Goal: Use online tool/utility: Utilize a website feature to perform a specific function

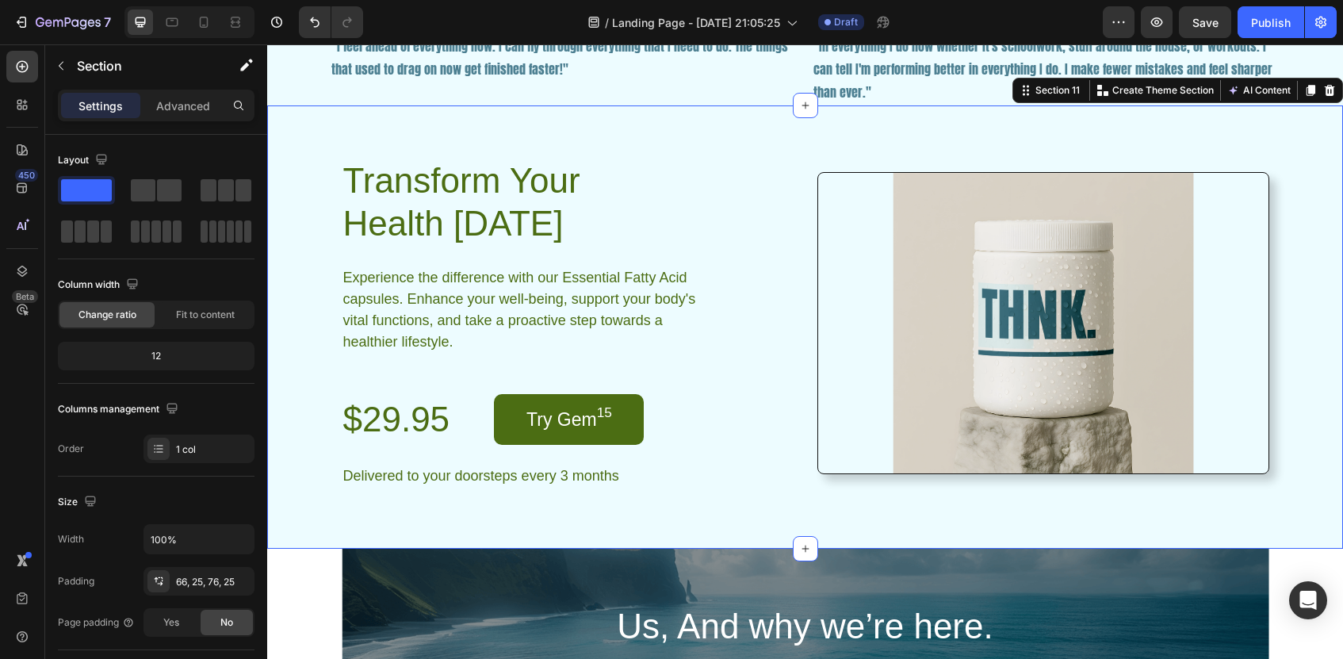
scroll to position [398, 0]
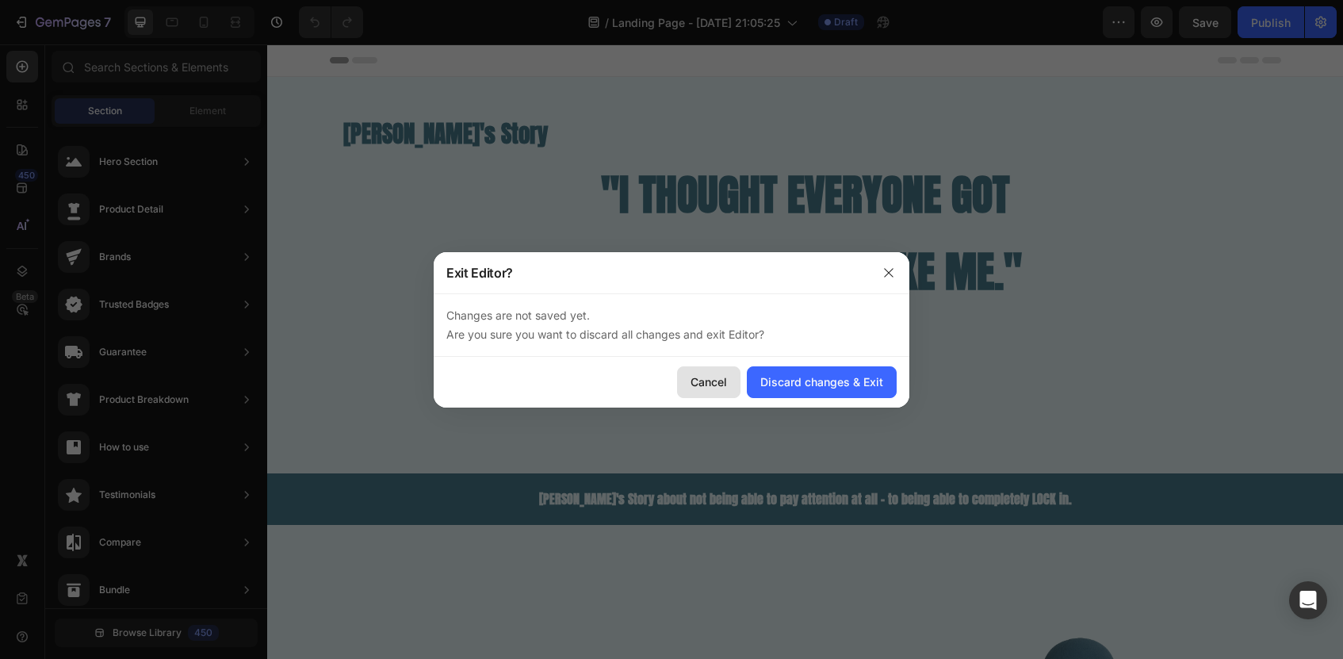
click at [682, 379] on button "Cancel" at bounding box center [708, 382] width 63 height 32
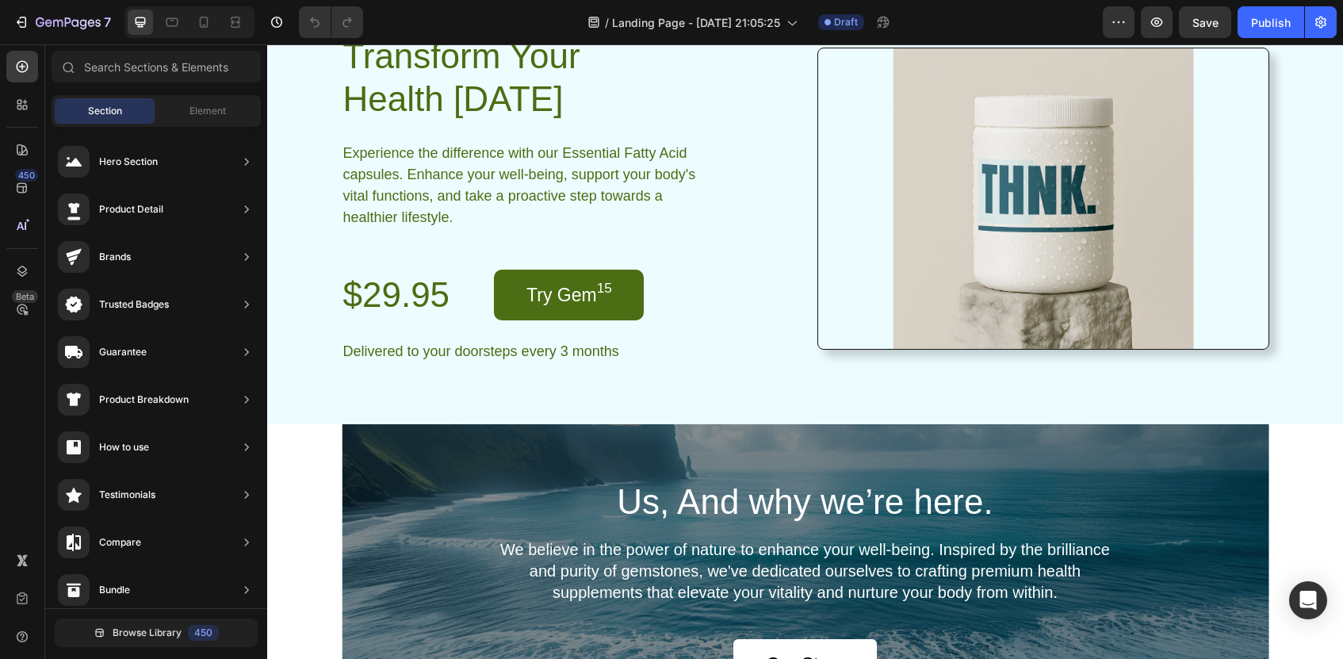
scroll to position [2952, 0]
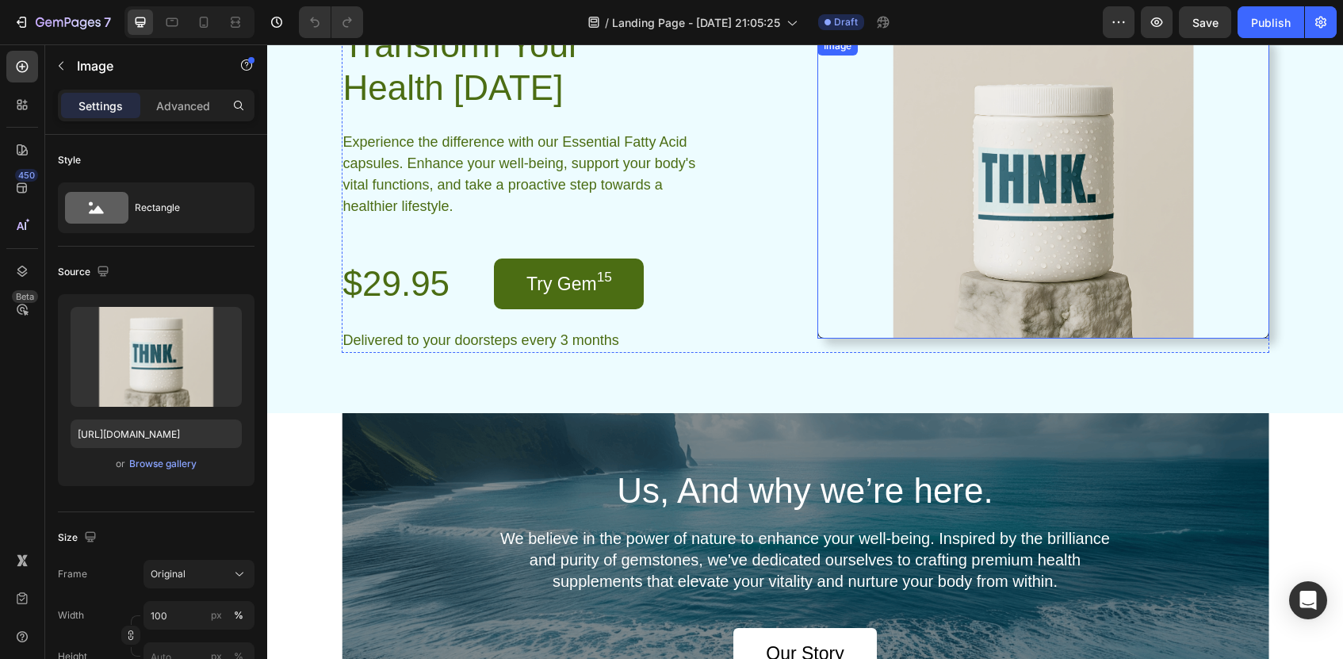
click at [1046, 148] on img at bounding box center [1043, 187] width 452 height 302
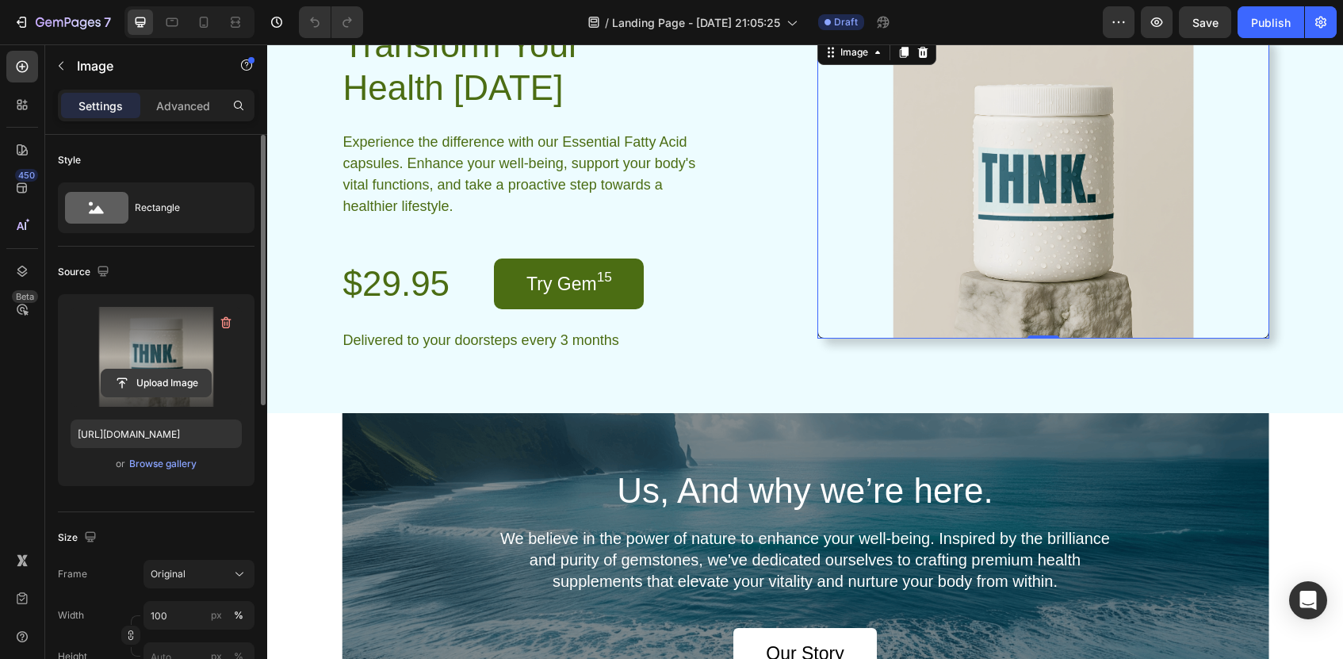
click at [138, 373] on input "file" at bounding box center [155, 382] width 109 height 27
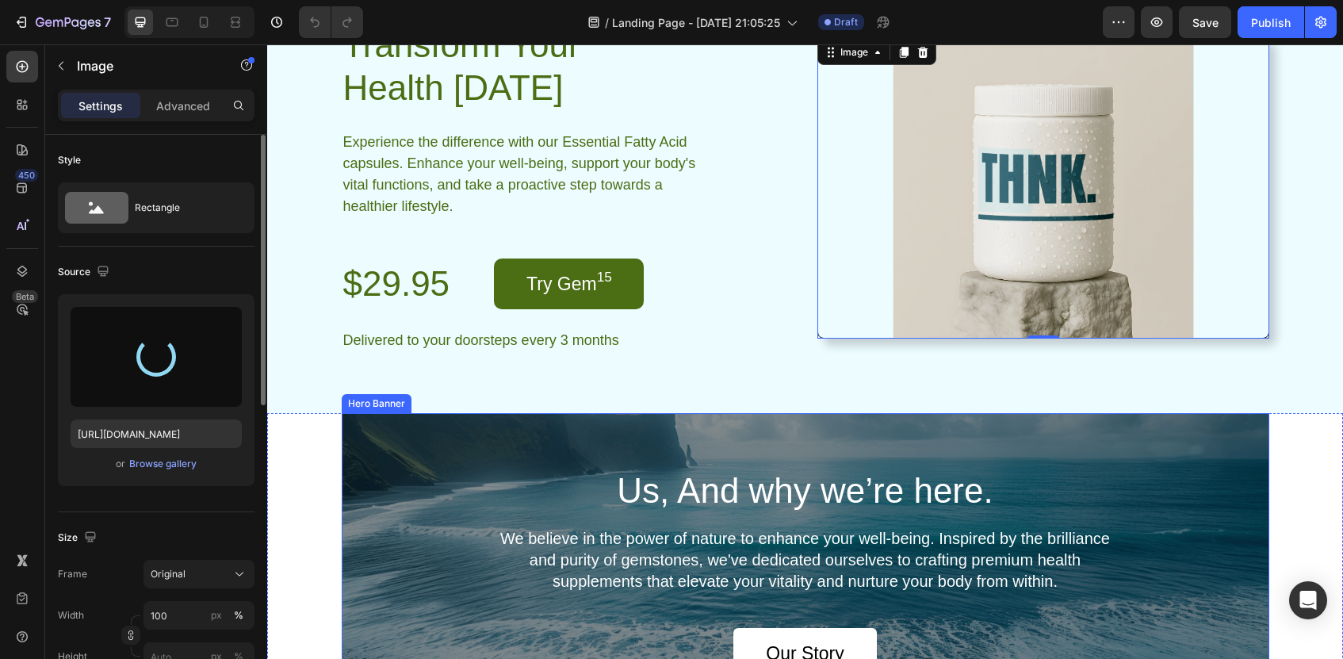
type input "[URL][DOMAIN_NAME]"
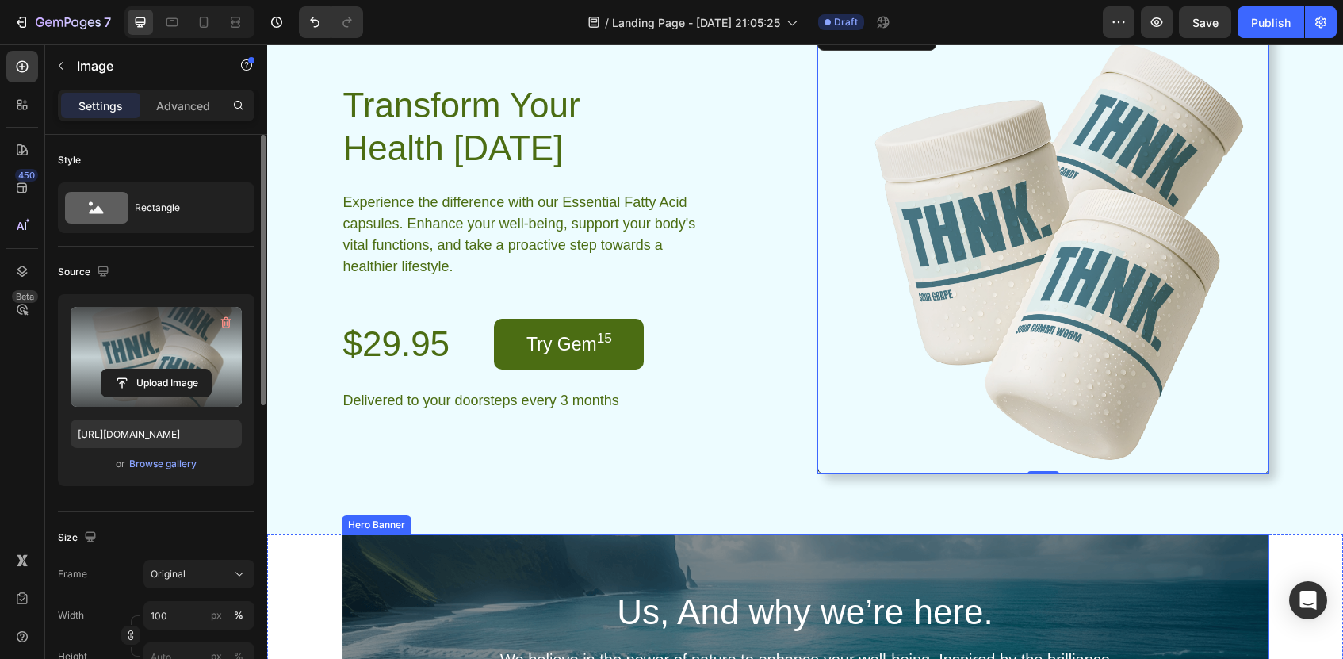
scroll to position [3012, 0]
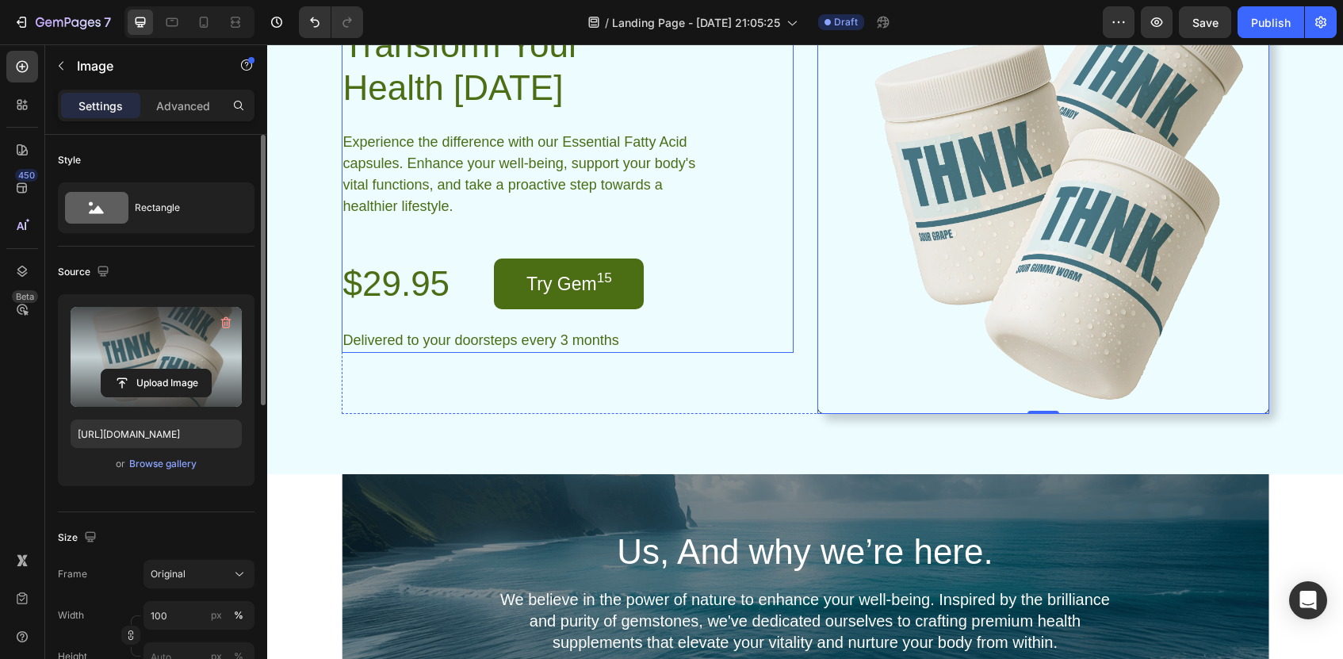
click at [692, 326] on div "Transform Your Health [DATE] Heading Experience the difference with our Essenti…" at bounding box center [568, 187] width 452 height 331
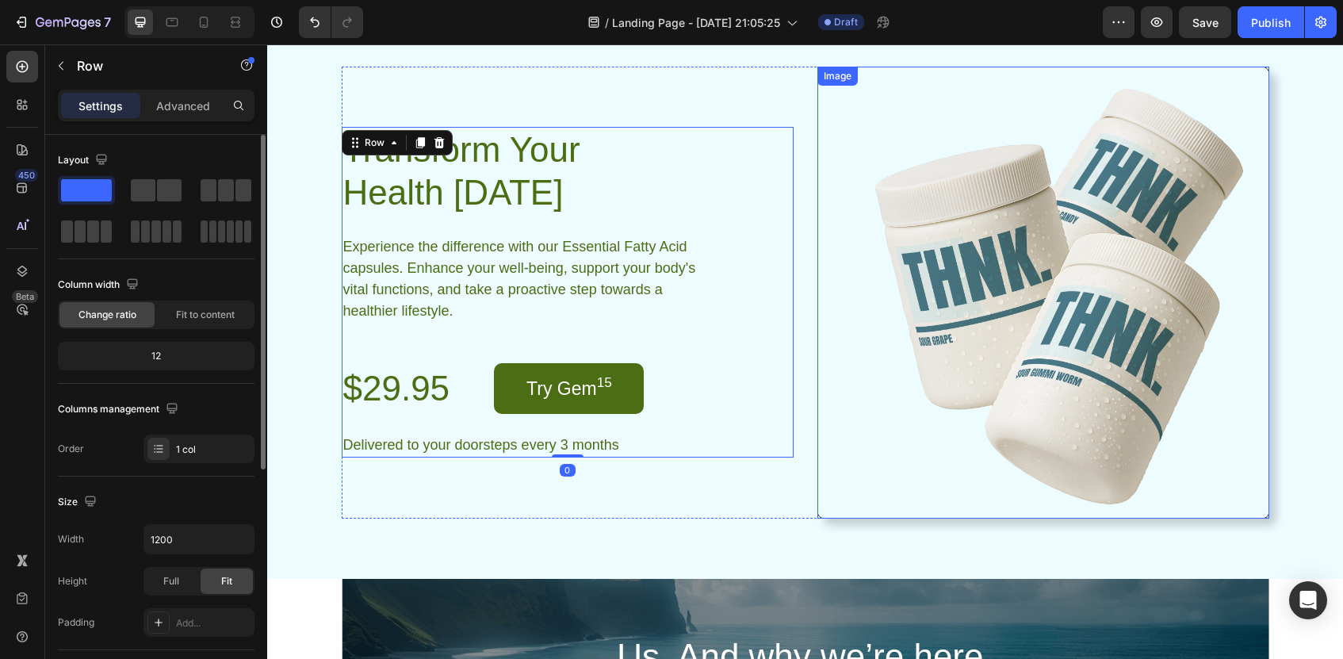
scroll to position [2898, 0]
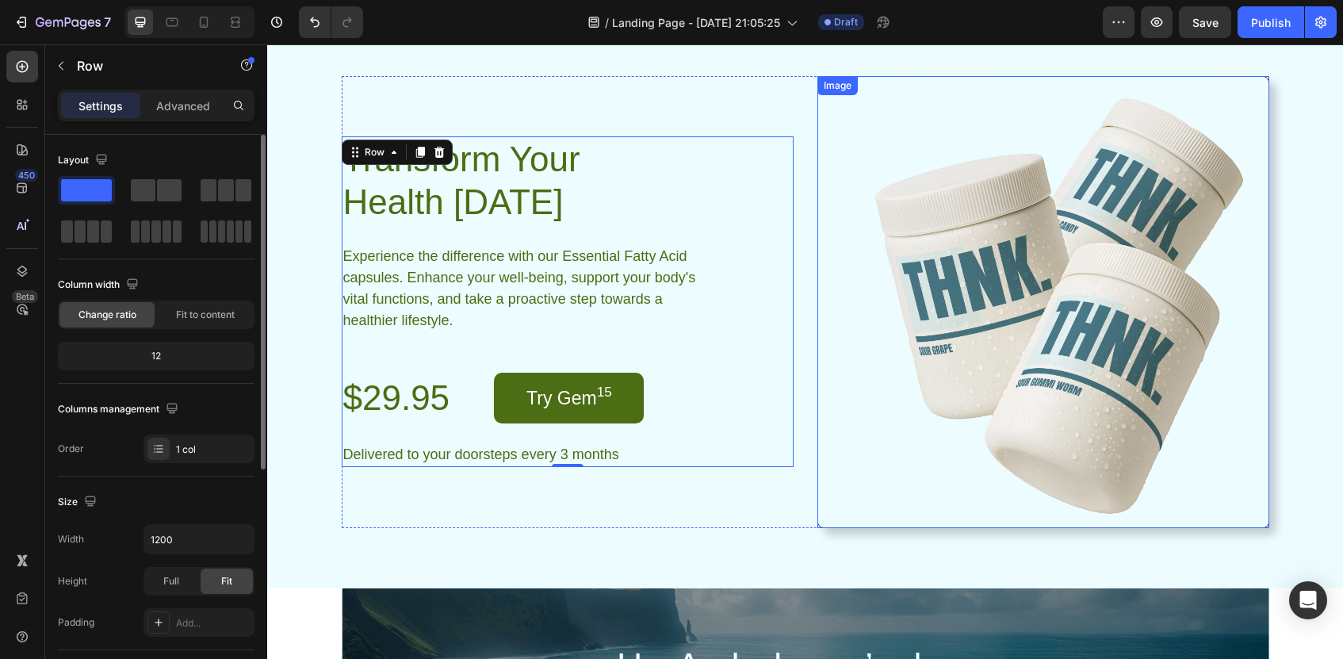
click at [838, 147] on img at bounding box center [1043, 302] width 452 height 452
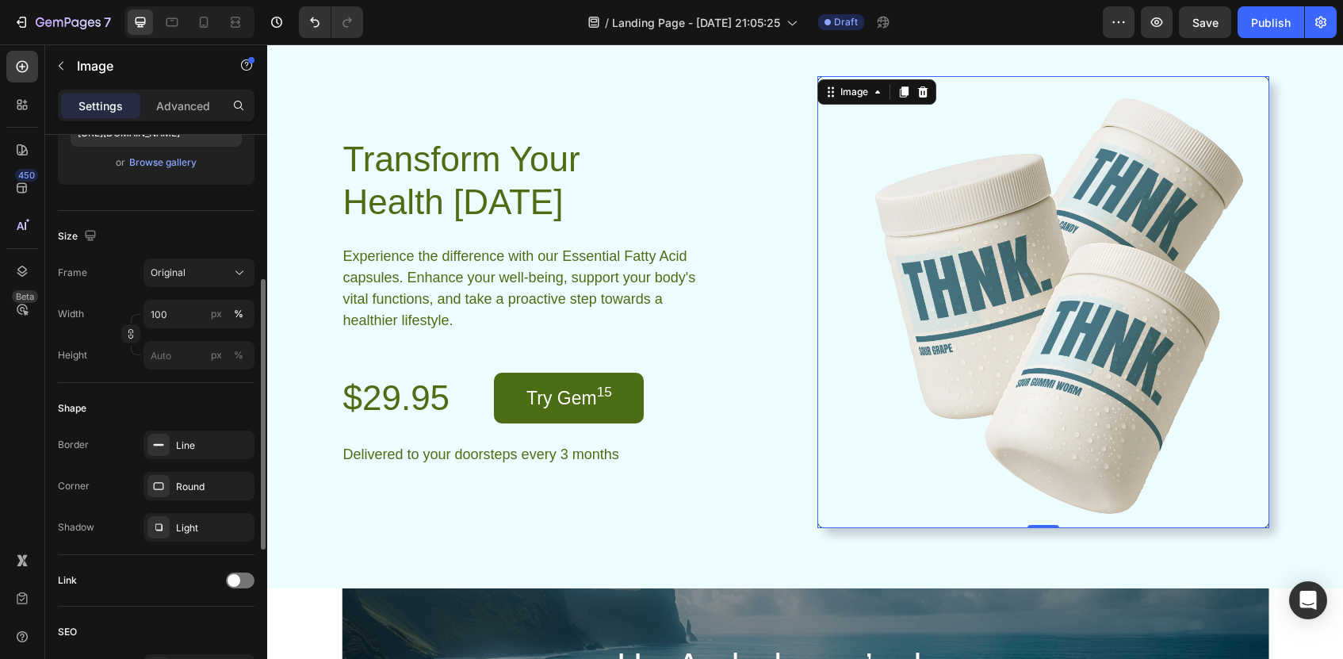
scroll to position [302, 0]
click at [206, 449] on div "Line" at bounding box center [199, 445] width 46 height 14
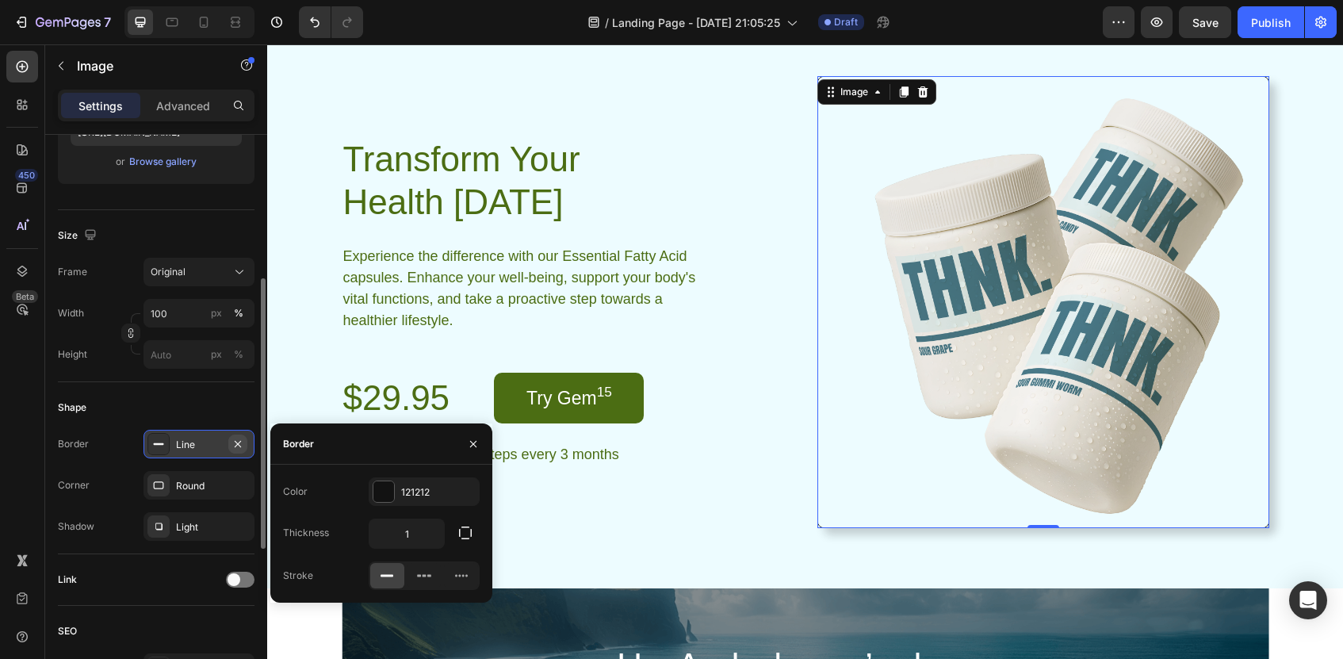
click at [240, 442] on icon "button" at bounding box center [237, 444] width 13 height 13
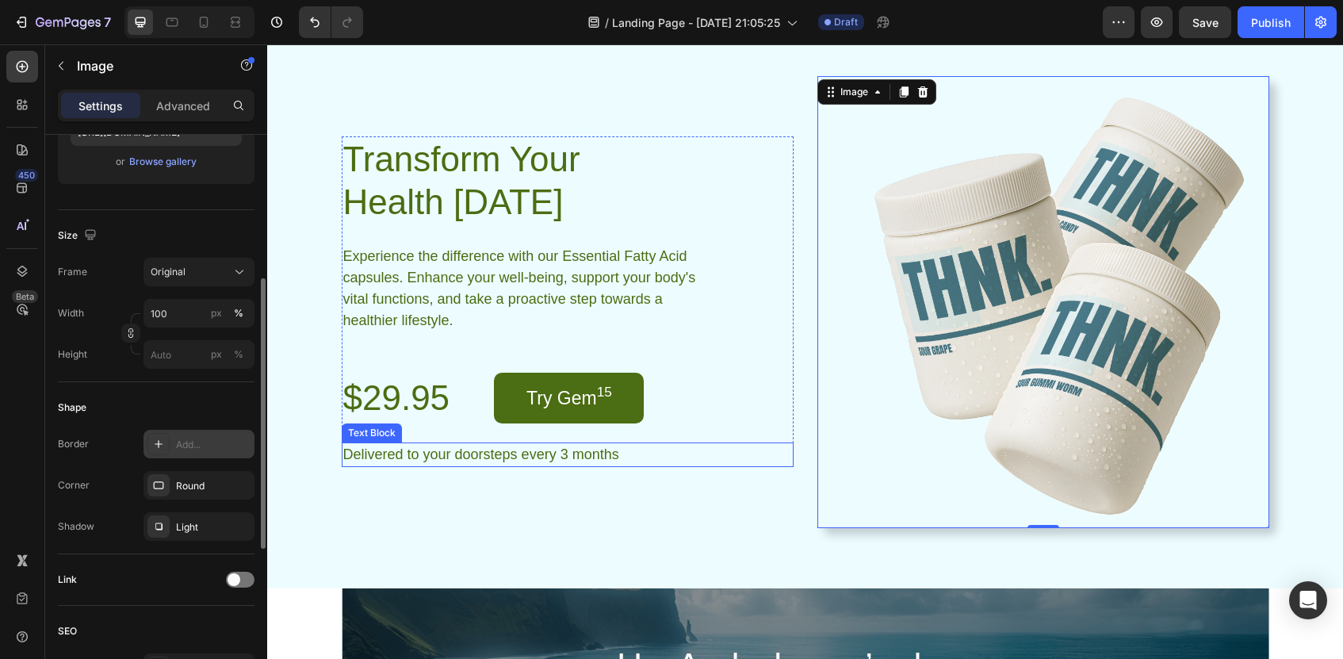
click at [775, 464] on p "Delivered to your doorsteps every 3 months" at bounding box center [567, 454] width 449 height 21
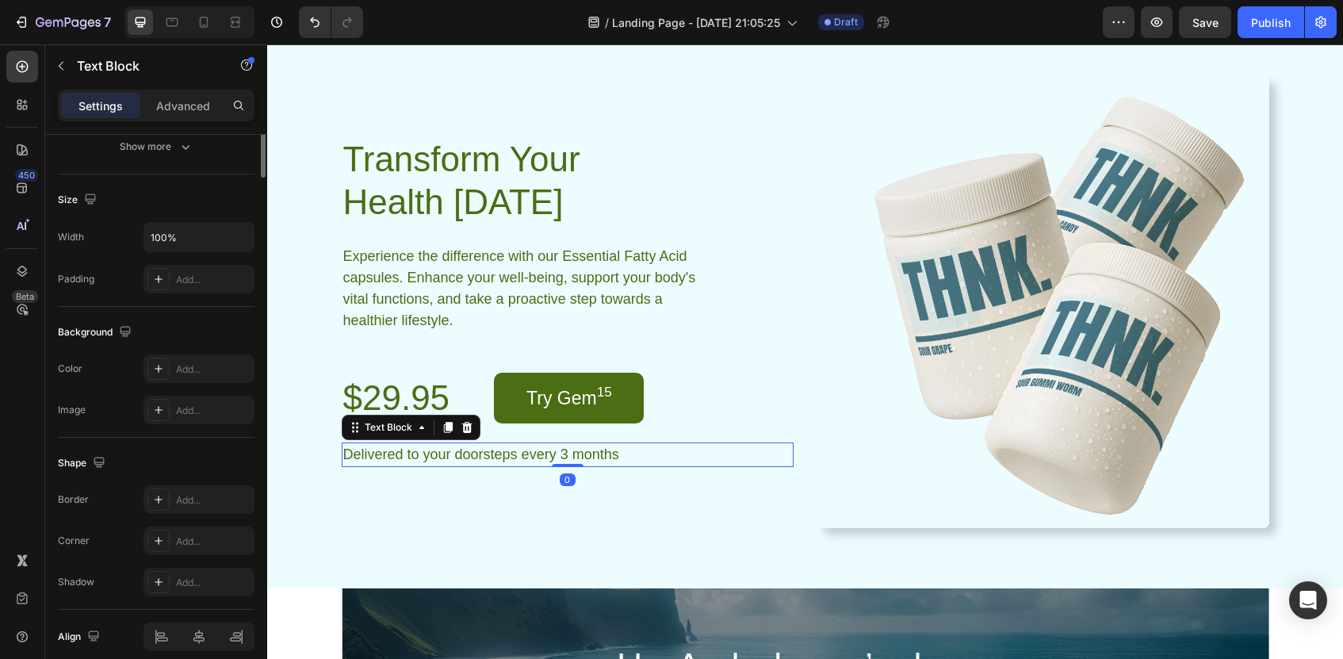
scroll to position [0, 0]
